Goal: Find specific page/section: Find specific page/section

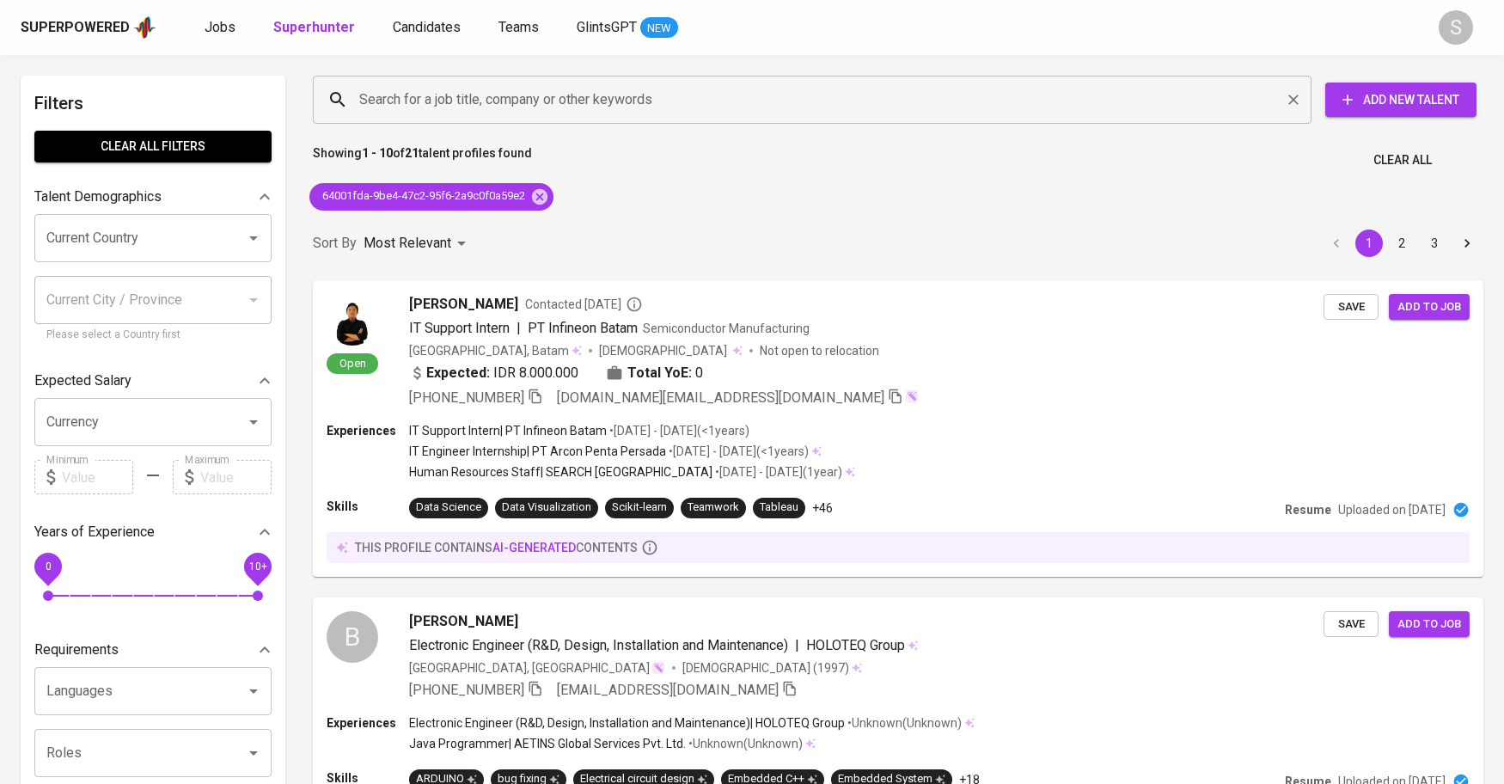
click at [475, 107] on input "Search for a job title, company or other keywords" at bounding box center [816, 99] width 923 height 33
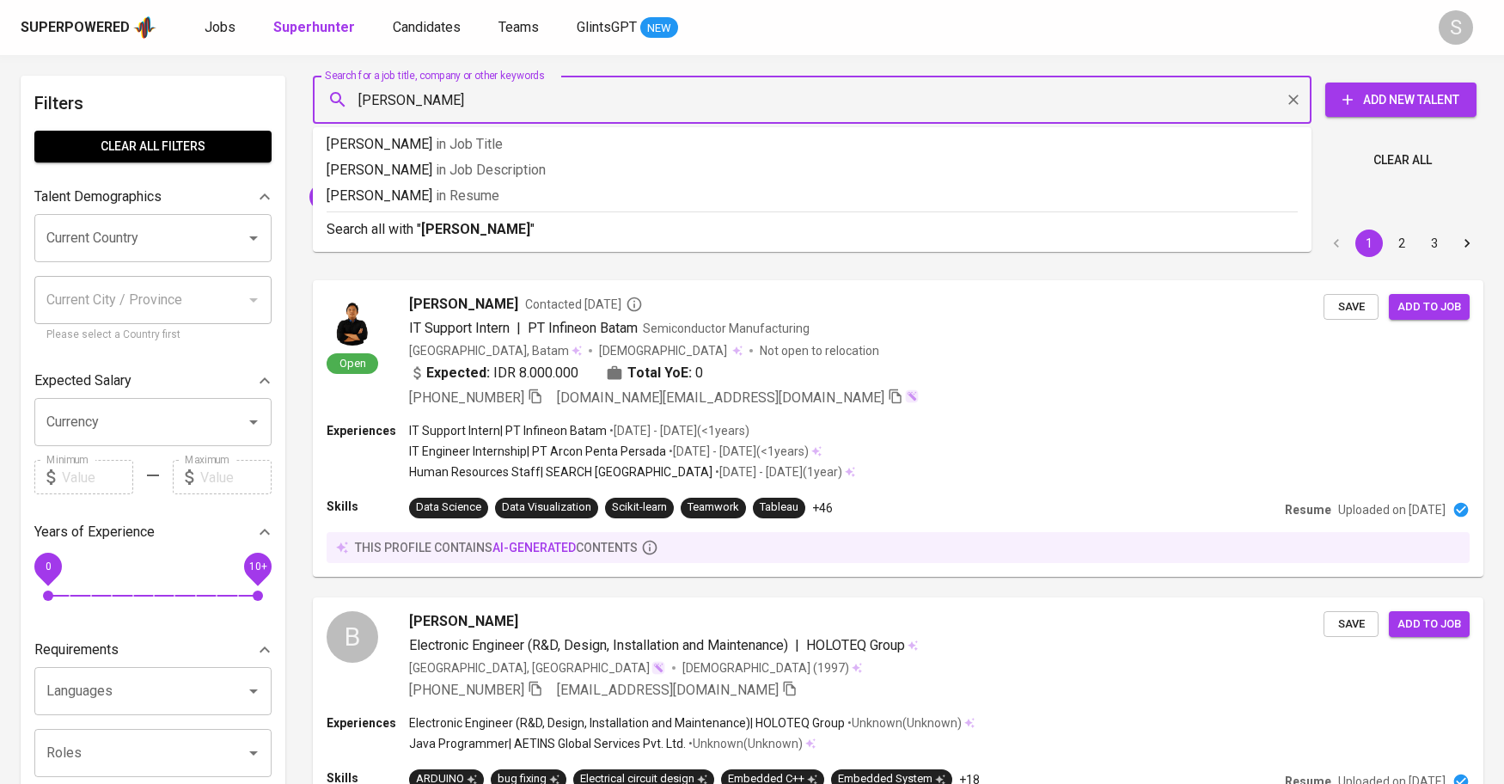
type input "Tirta Sudira"
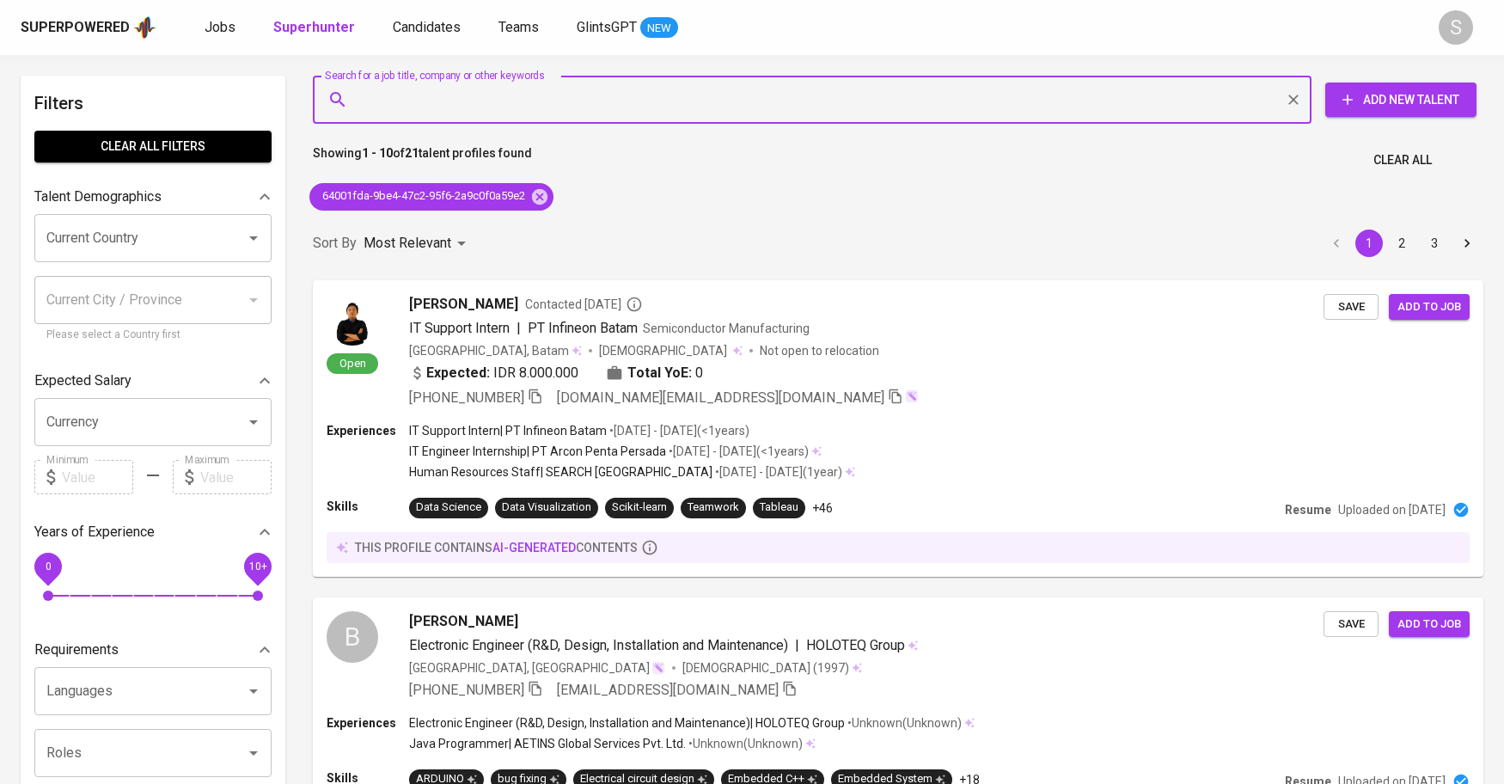
paste input "[EMAIL_ADDRESS][DOMAIN_NAME]"
type input "[EMAIL_ADDRESS][DOMAIN_NAME]"
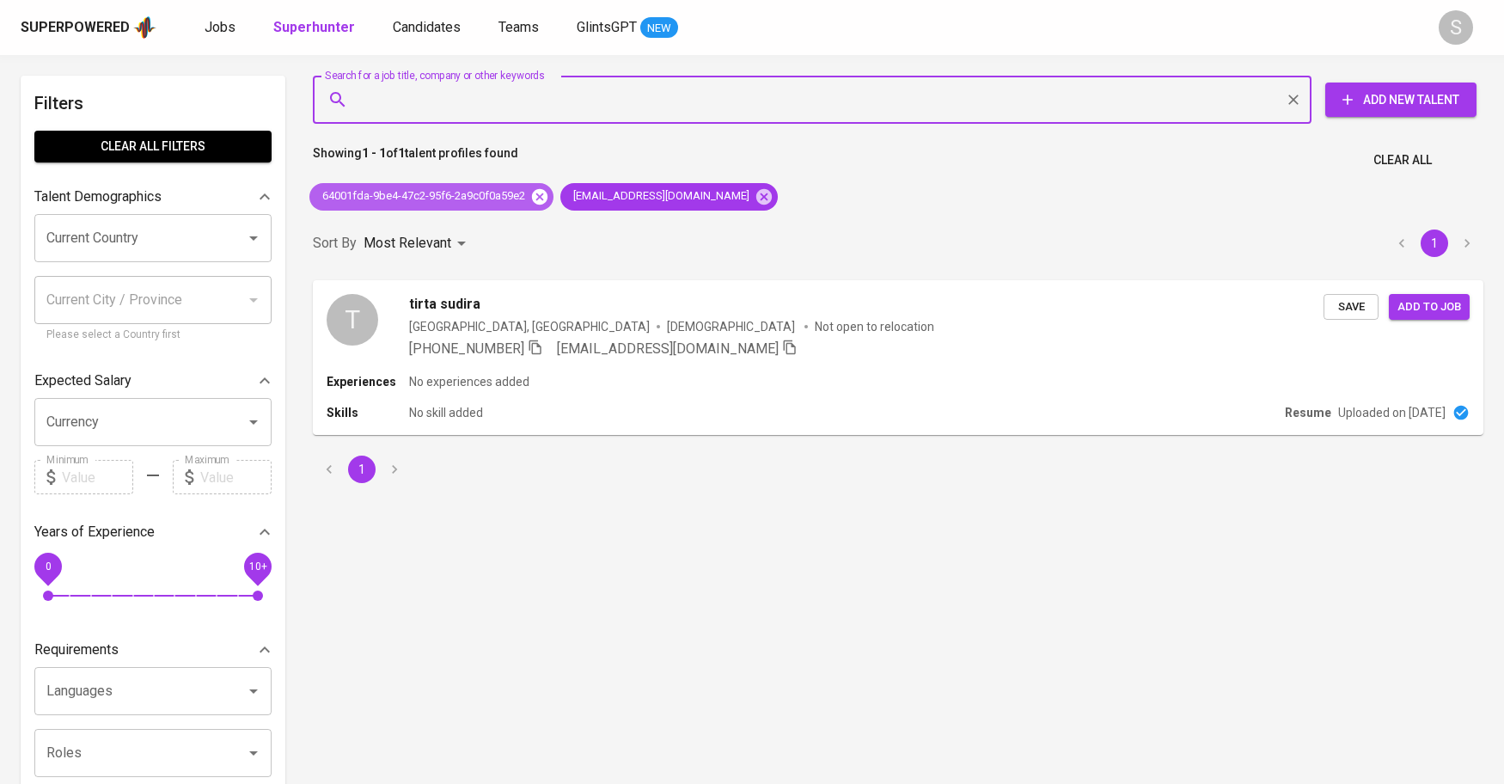
click at [541, 191] on icon at bounding box center [539, 195] width 15 height 15
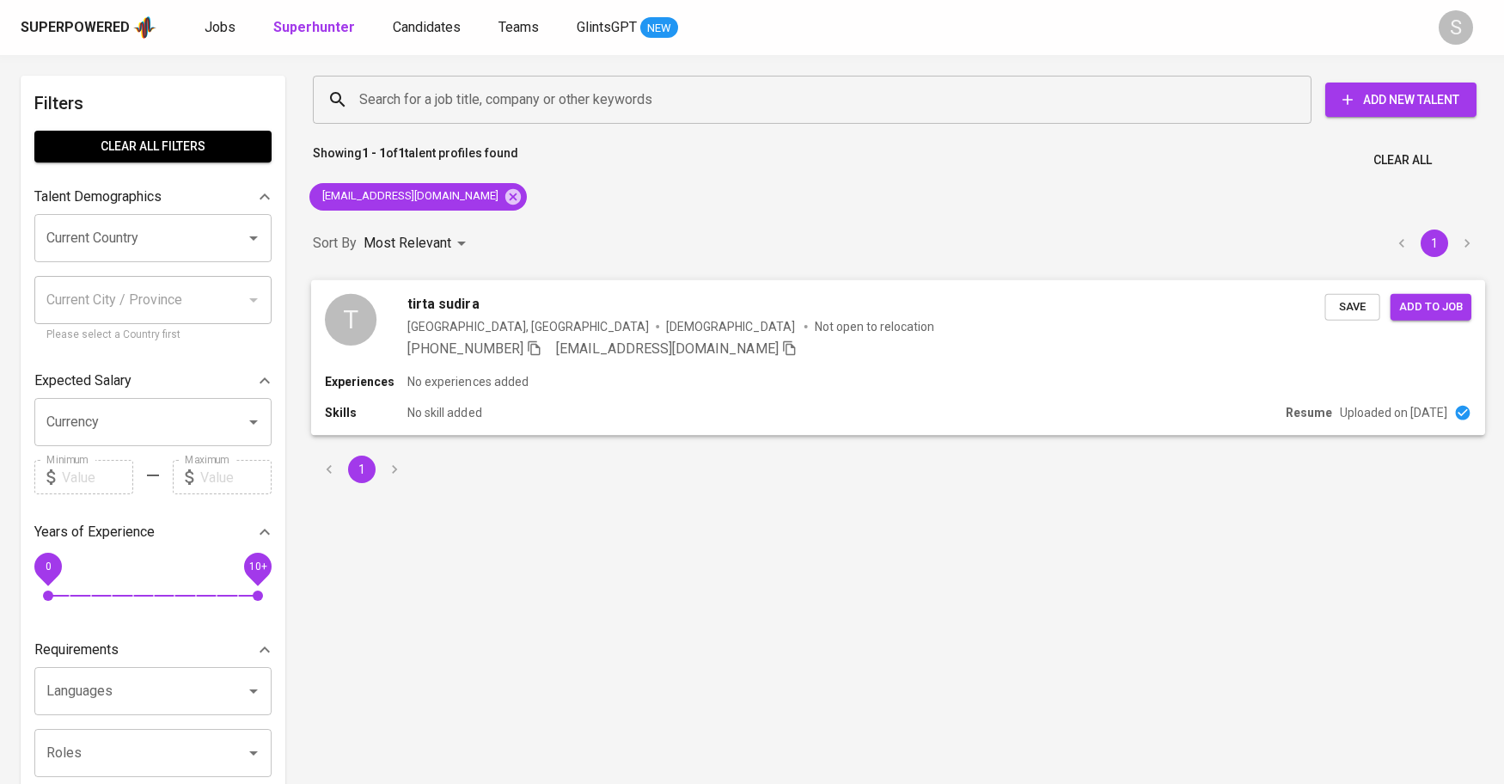
click at [527, 306] on div "tirta sudira" at bounding box center [865, 303] width 917 height 21
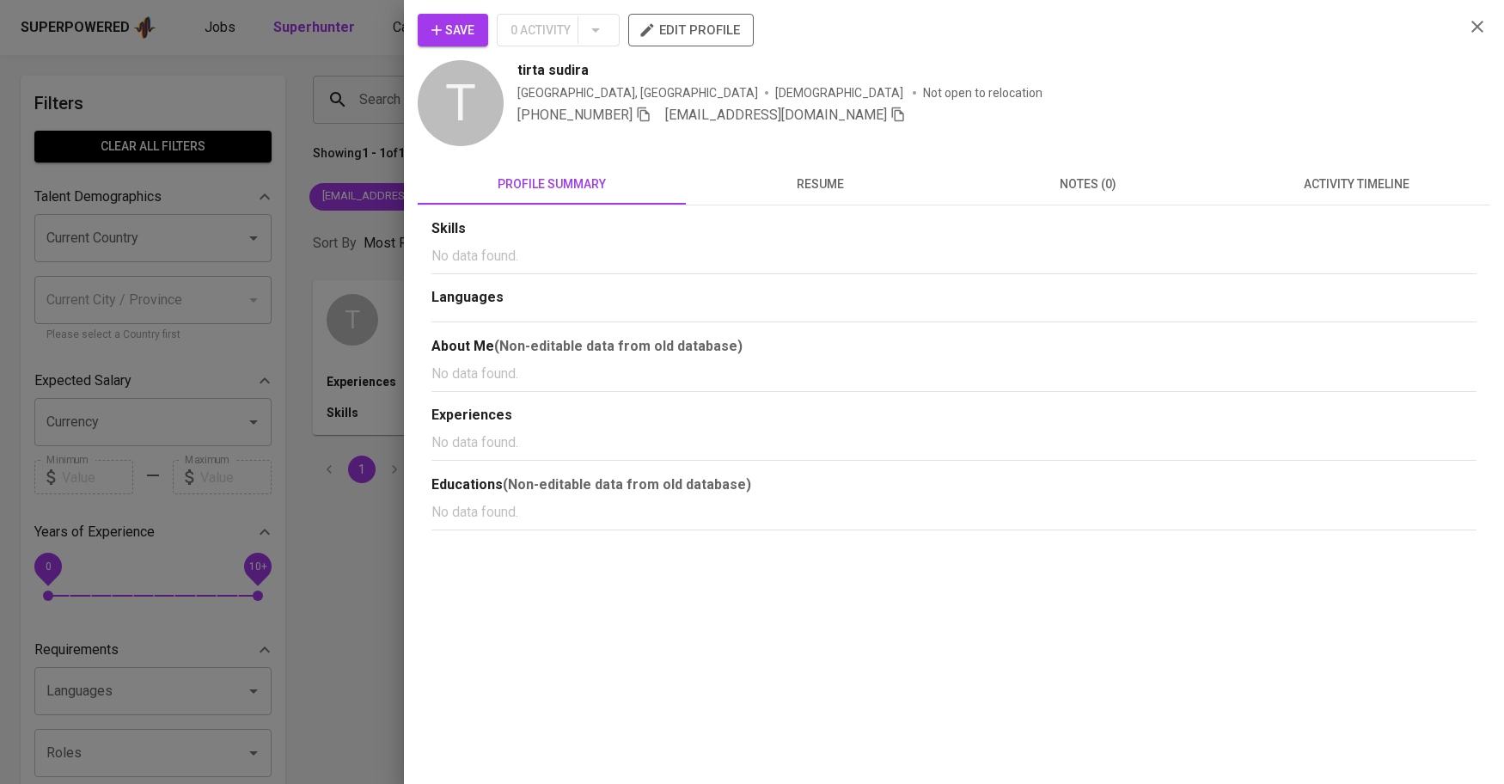
click at [800, 183] on span "resume" at bounding box center [819, 184] width 247 height 21
